Goal: Information Seeking & Learning: Learn about a topic

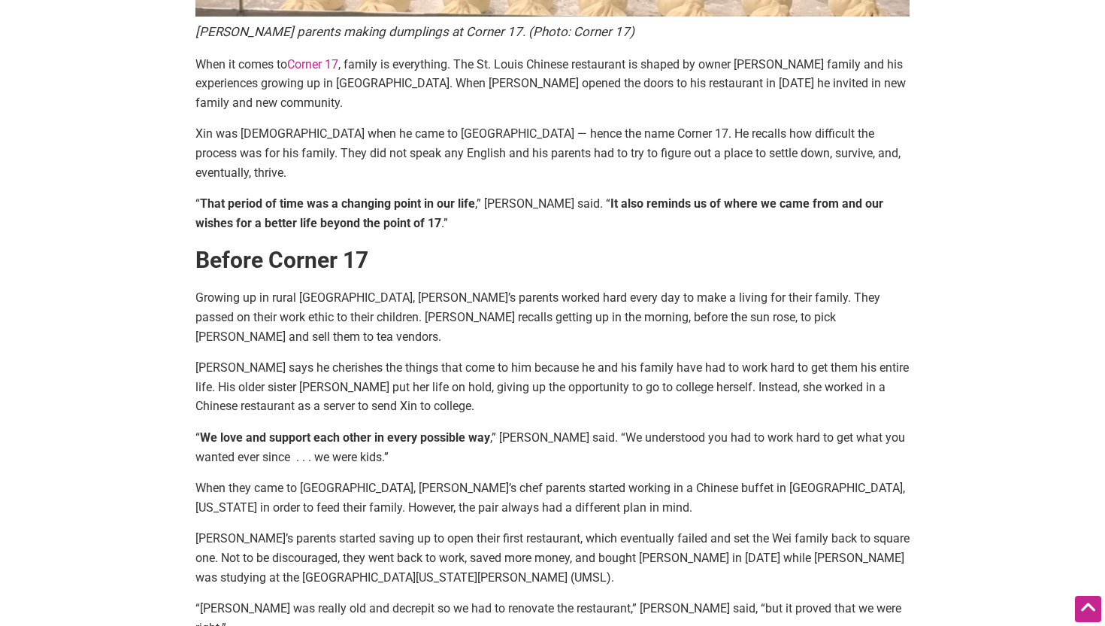
scroll to position [711, 0]
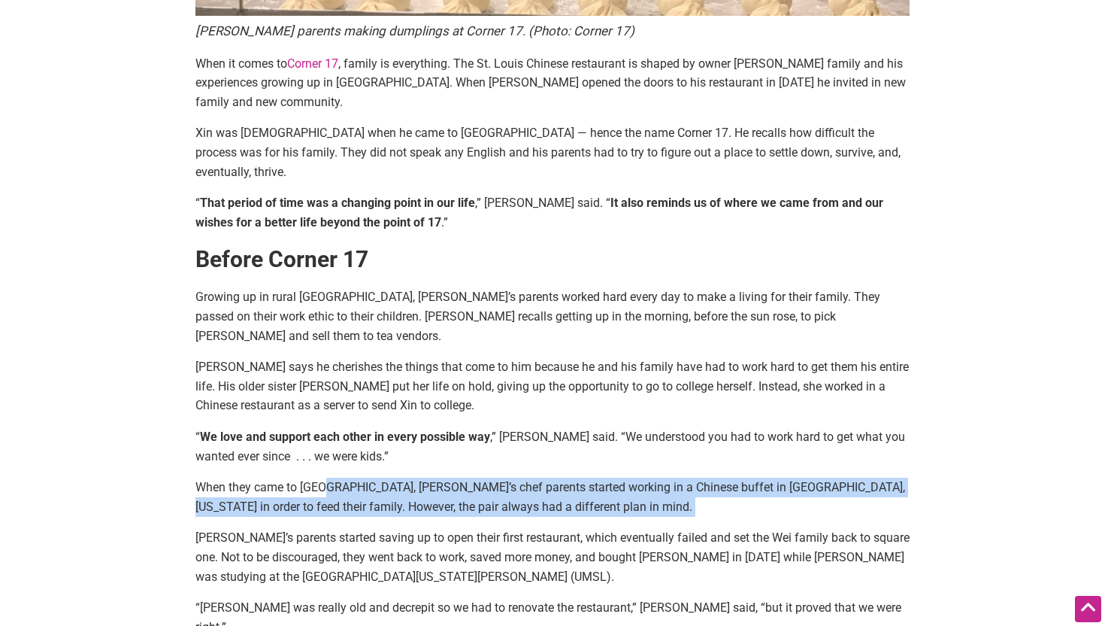
drag, startPoint x: 483, startPoint y: 459, endPoint x: 321, endPoint y: 431, distance: 164.9
click at [321, 431] on div "[PERSON_NAME] parents making dumplings at Corner 17. (Photo: Corner 17) When it…" at bounding box center [553, 484] width 714 height 2072
click at [321, 477] on p "When they came to [GEOGRAPHIC_DATA], [PERSON_NAME]’s chef parents started worki…" at bounding box center [553, 496] width 714 height 38
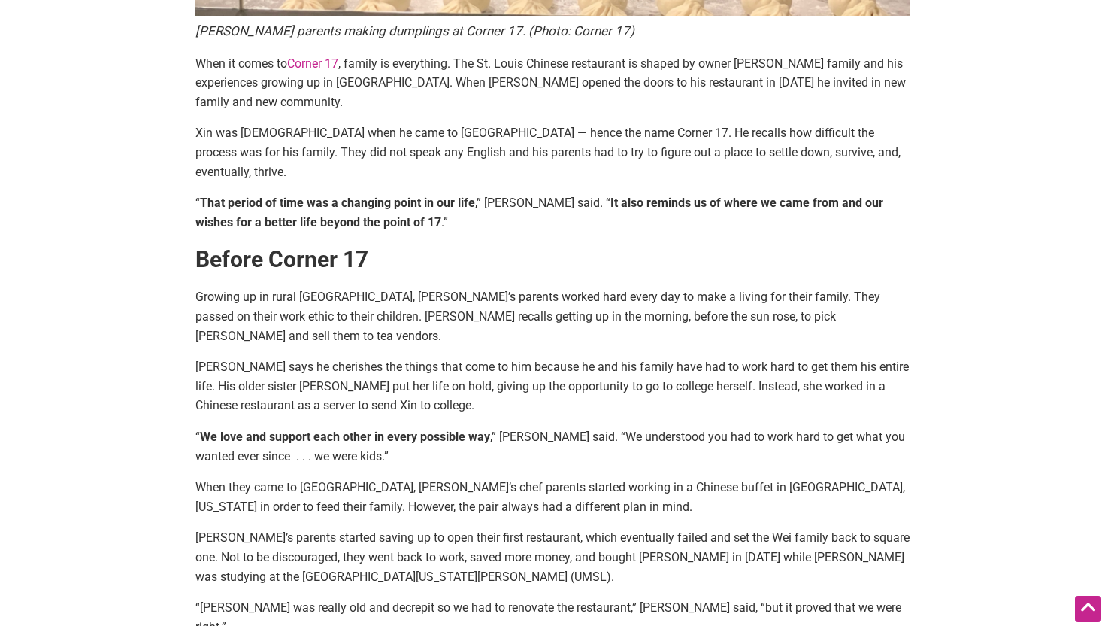
drag, startPoint x: 329, startPoint y: 492, endPoint x: 441, endPoint y: 517, distance: 114.9
click at [339, 528] on p "[PERSON_NAME]’s parents started saving up to open their first restaurant, which…" at bounding box center [553, 557] width 714 height 58
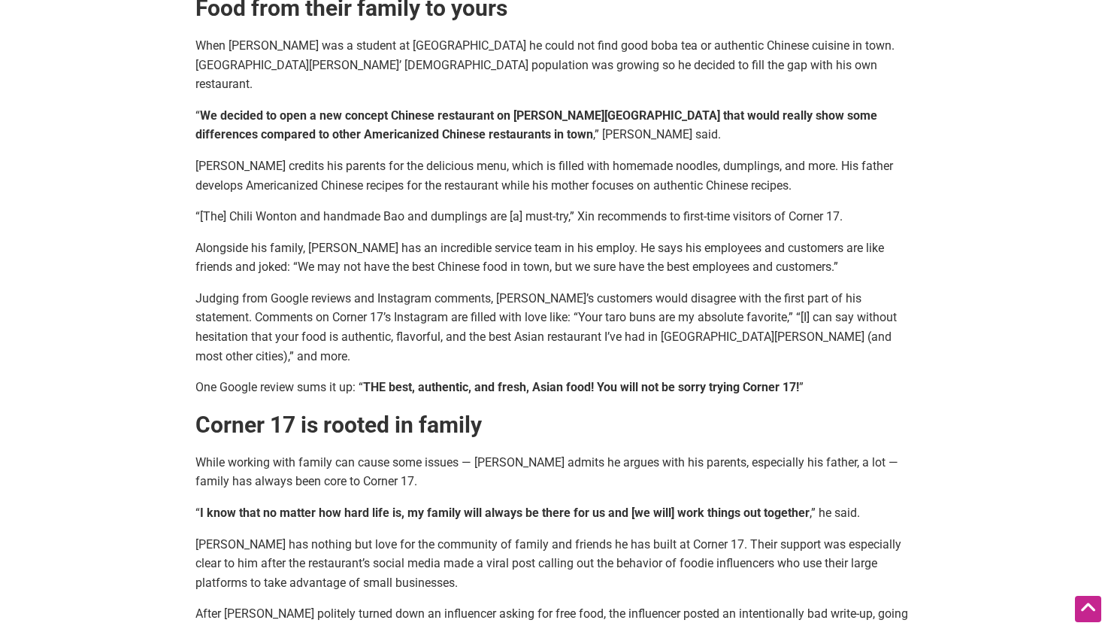
scroll to position [1496, 0]
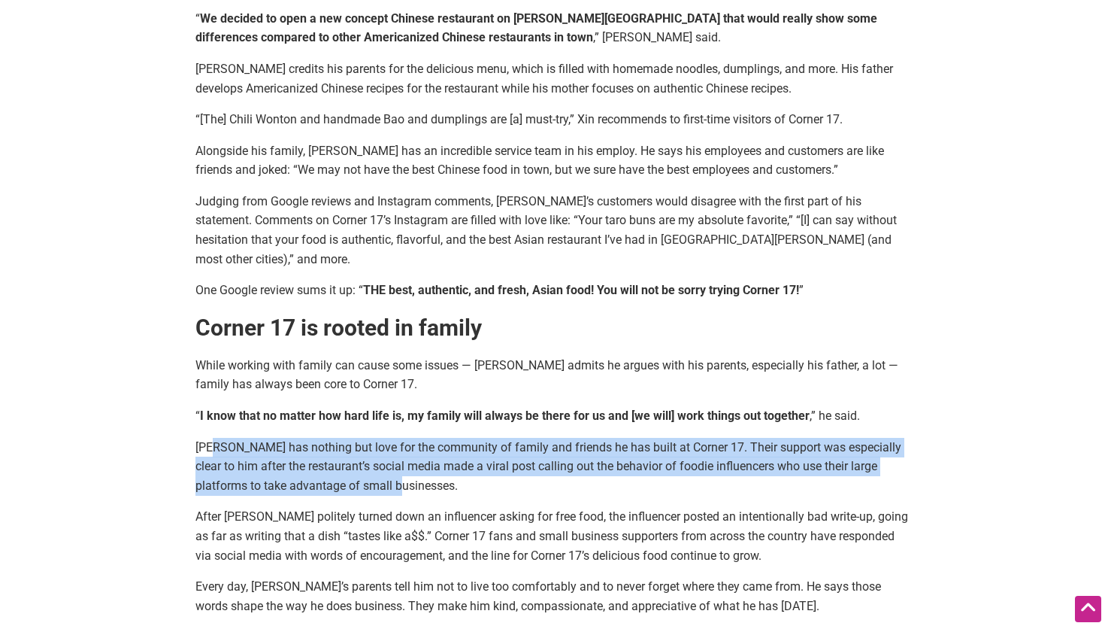
drag, startPoint x: 211, startPoint y: 327, endPoint x: 432, endPoint y: 376, distance: 226.4
click at [432, 438] on p "[PERSON_NAME] has nothing but love for the community of family and friends he h…" at bounding box center [553, 467] width 714 height 58
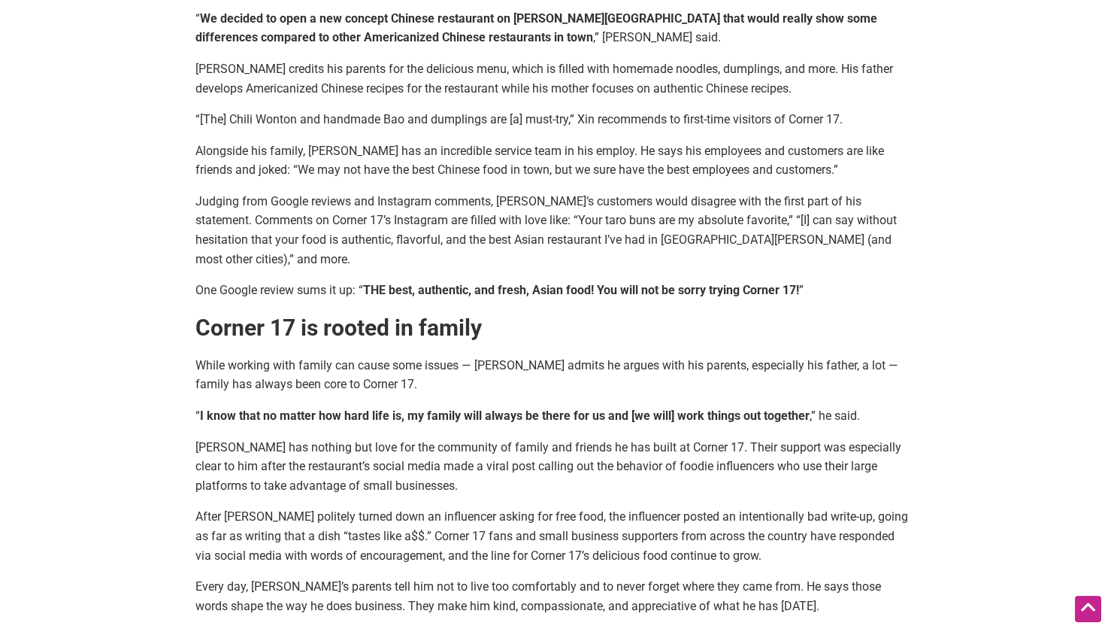
click at [481, 438] on p "[PERSON_NAME] has nothing but love for the community of family and friends he h…" at bounding box center [553, 467] width 714 height 58
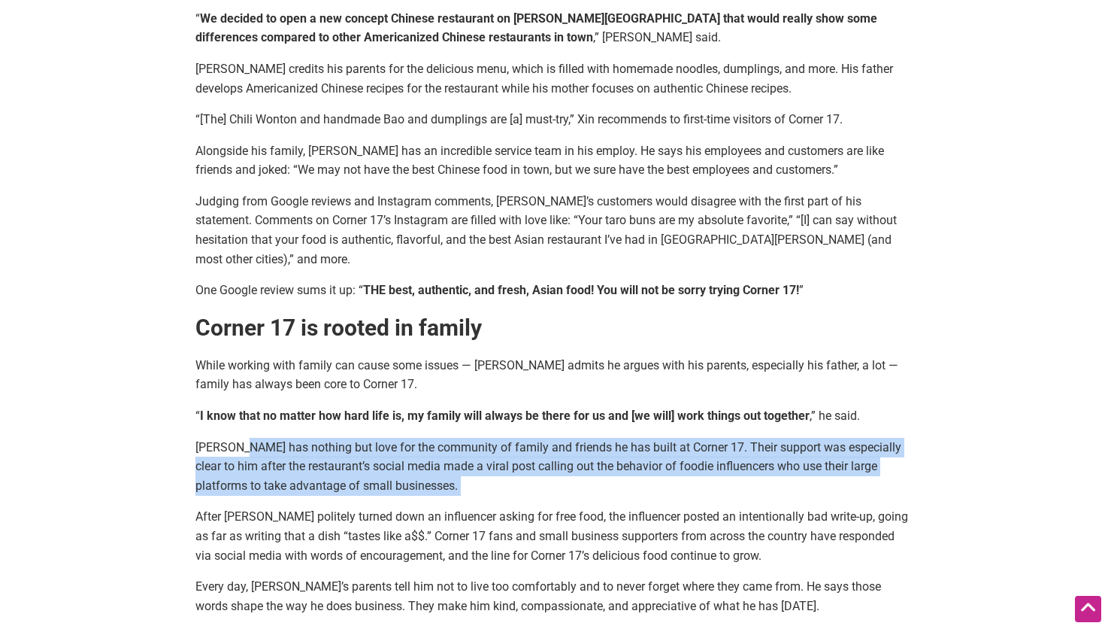
drag, startPoint x: 481, startPoint y: 374, endPoint x: 257, endPoint y: 336, distance: 227.2
click at [257, 438] on p "[PERSON_NAME] has nothing but love for the community of family and friends he h…" at bounding box center [553, 467] width 714 height 58
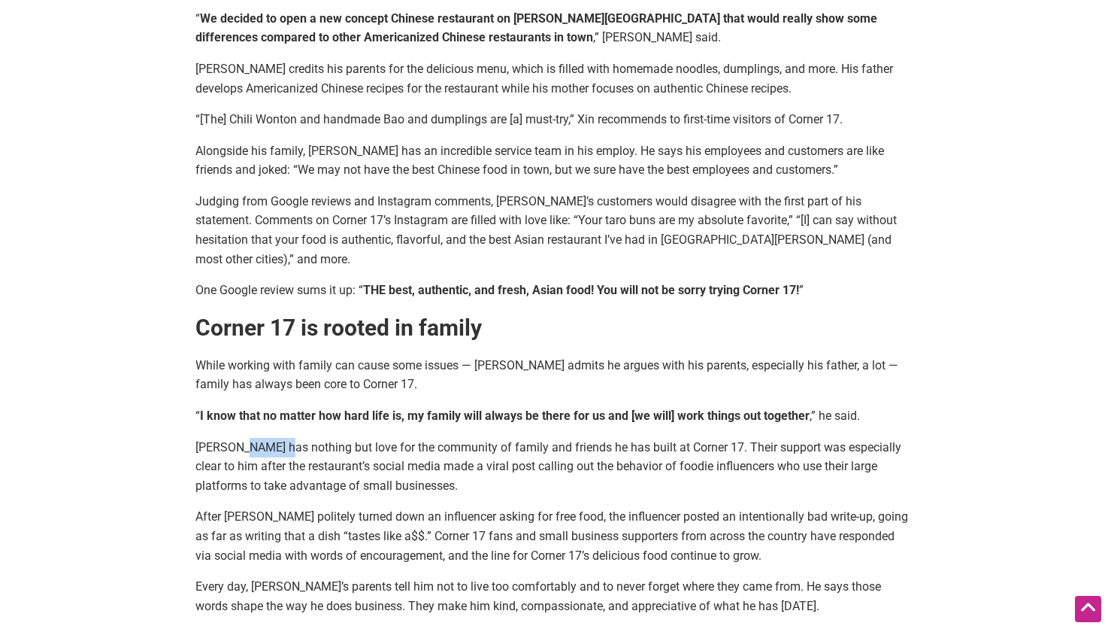
click at [257, 438] on p "[PERSON_NAME] has nothing but love for the community of family and friends he h…" at bounding box center [553, 467] width 714 height 58
click at [247, 438] on p "[PERSON_NAME] has nothing but love for the community of family and friends he h…" at bounding box center [553, 467] width 714 height 58
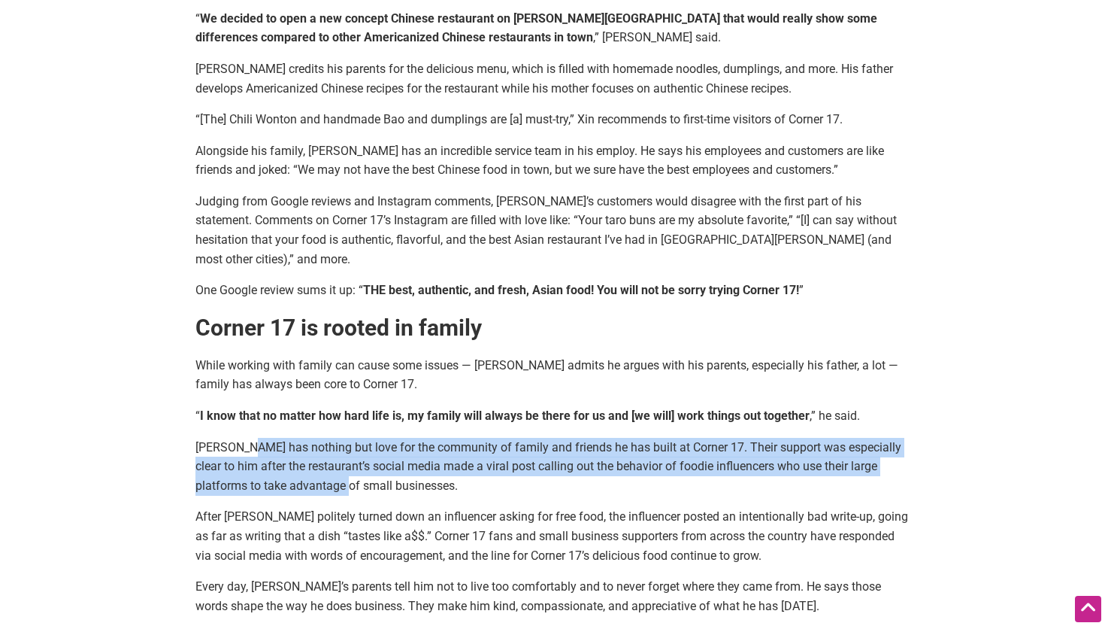
drag, startPoint x: 247, startPoint y: 330, endPoint x: 336, endPoint y: 370, distance: 97.3
click at [336, 438] on p "[PERSON_NAME] has nothing but love for the community of family and friends he h…" at bounding box center [553, 467] width 714 height 58
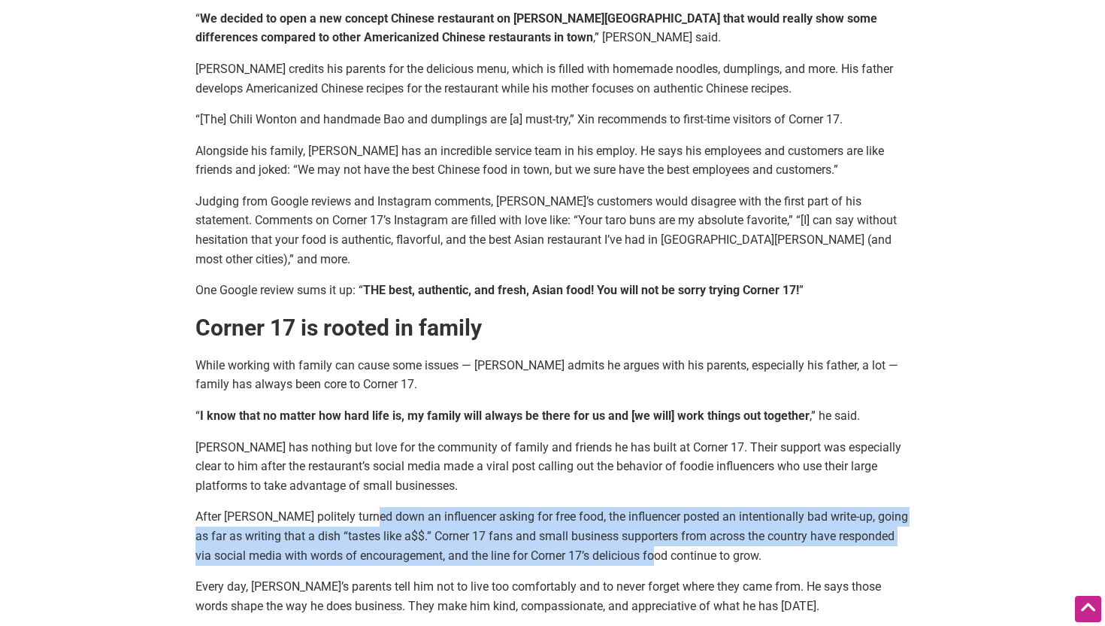
drag, startPoint x: 370, startPoint y: 393, endPoint x: 661, endPoint y: 443, distance: 295.2
click at [661, 507] on p "After [PERSON_NAME] politely turned down an influencer asking for free food, th…" at bounding box center [553, 536] width 714 height 58
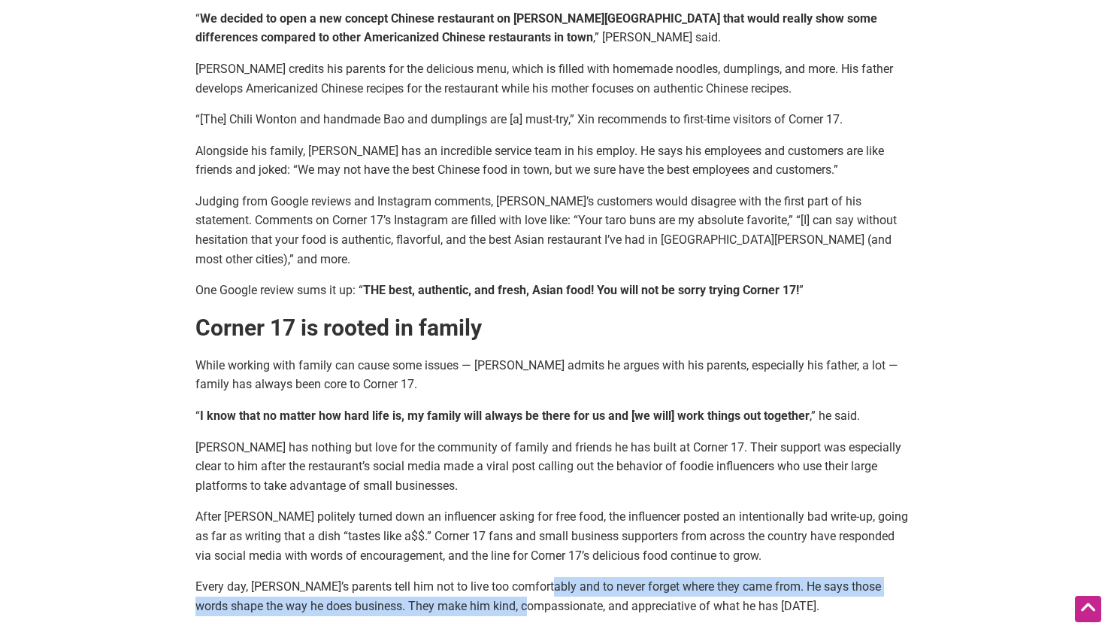
drag, startPoint x: 534, startPoint y: 468, endPoint x: 514, endPoint y: 487, distance: 28.2
click at [508, 577] on p "Every day, [PERSON_NAME]’s parents tell him not to live too comfortably and to …" at bounding box center [553, 596] width 714 height 38
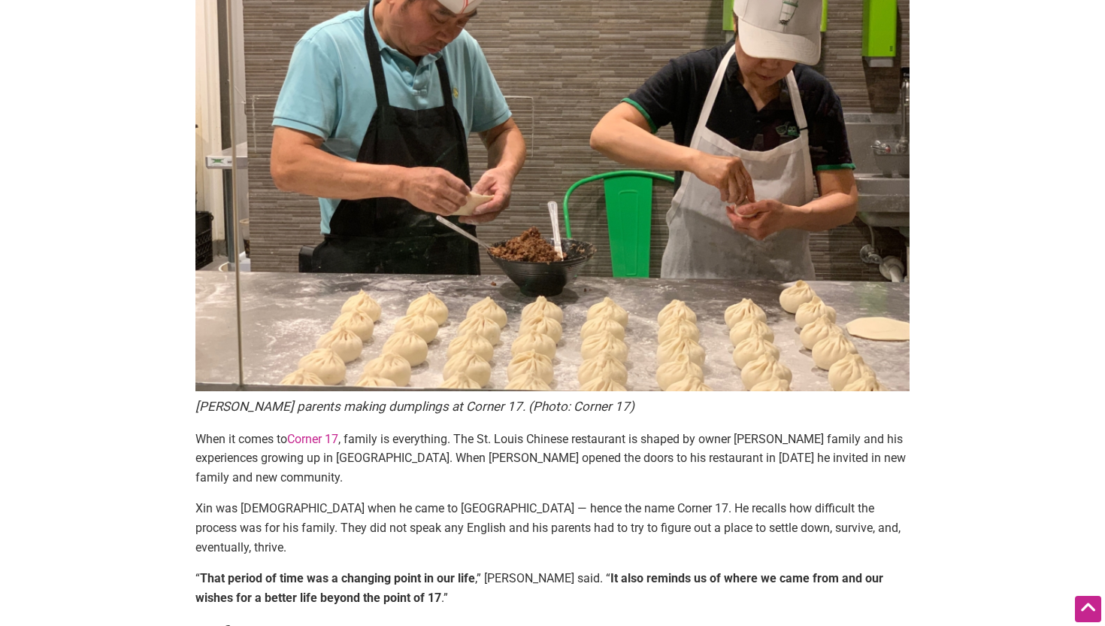
scroll to position [0, 0]
